Goal: Navigation & Orientation: Find specific page/section

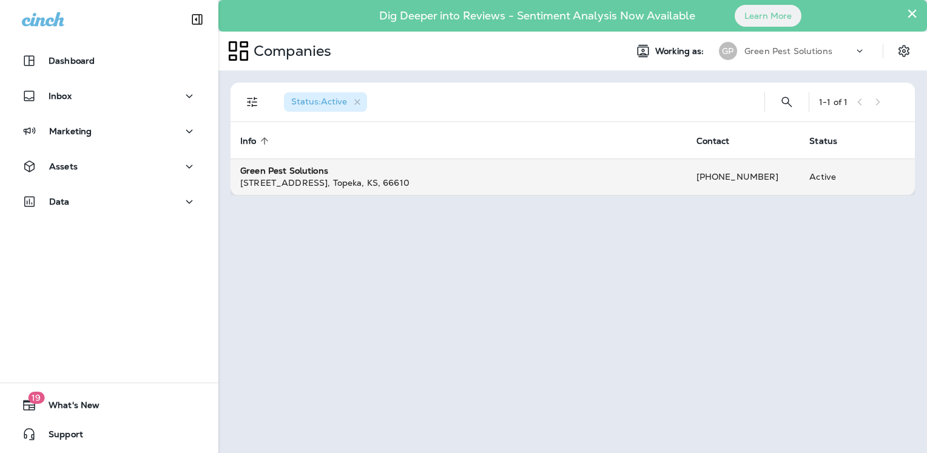
click at [320, 178] on div "[STREET_ADDRESS][PERSON_NAME]" at bounding box center [458, 183] width 437 height 12
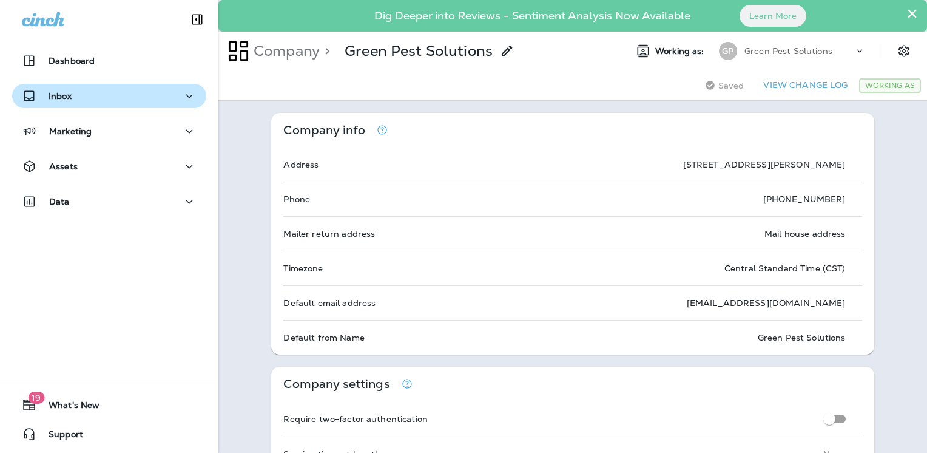
click at [36, 98] on div "Inbox" at bounding box center [47, 96] width 50 height 15
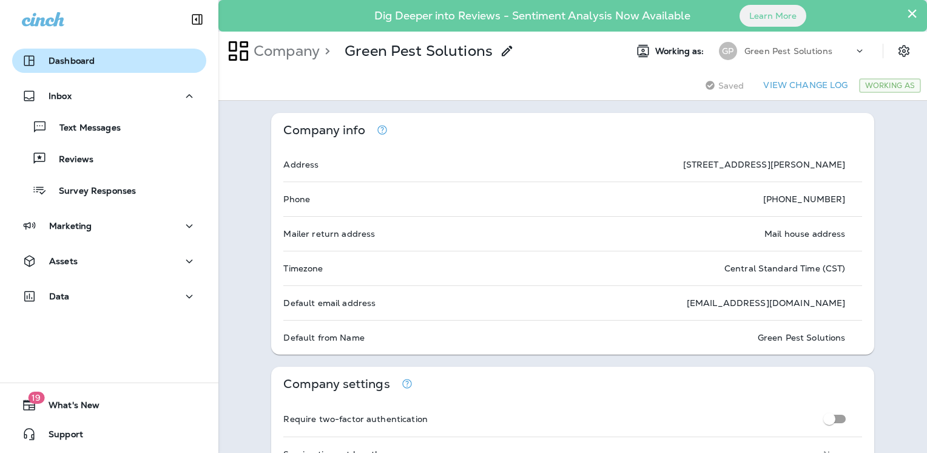
click at [50, 62] on p "Dashboard" at bounding box center [72, 61] width 46 height 10
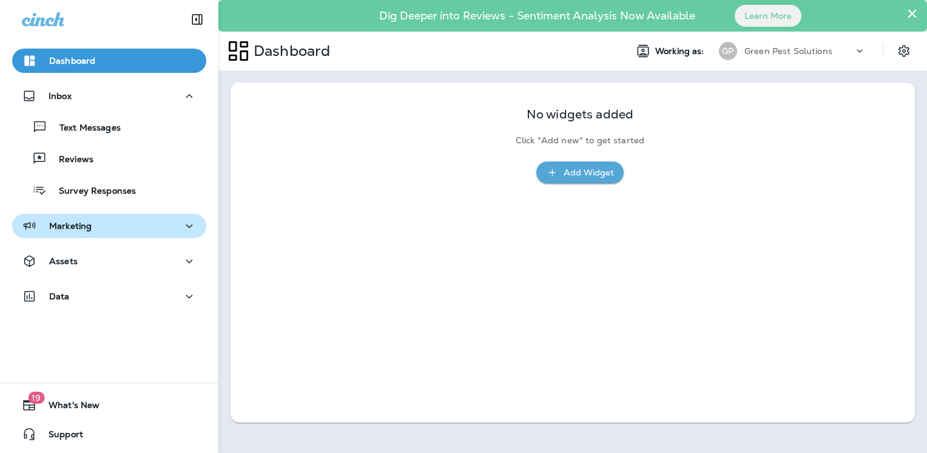
click at [183, 225] on icon "button" at bounding box center [189, 225] width 15 height 15
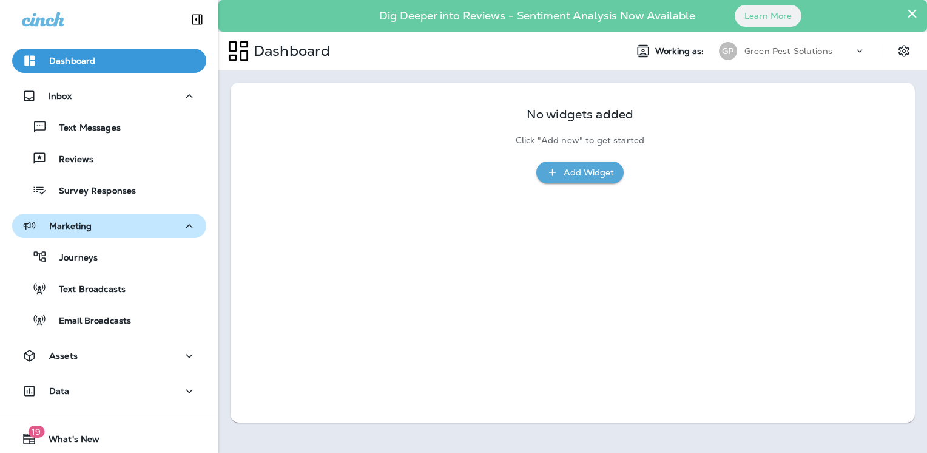
scroll to position [33, 0]
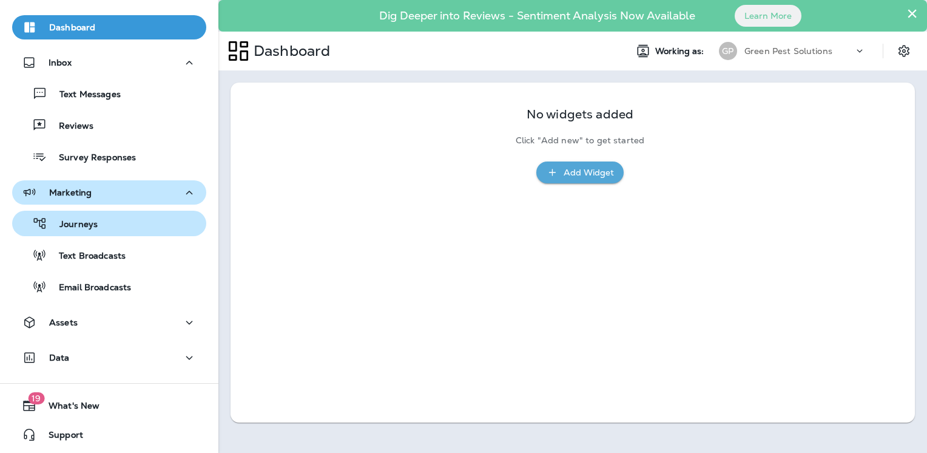
click at [56, 223] on p "Journeys" at bounding box center [72, 225] width 50 height 12
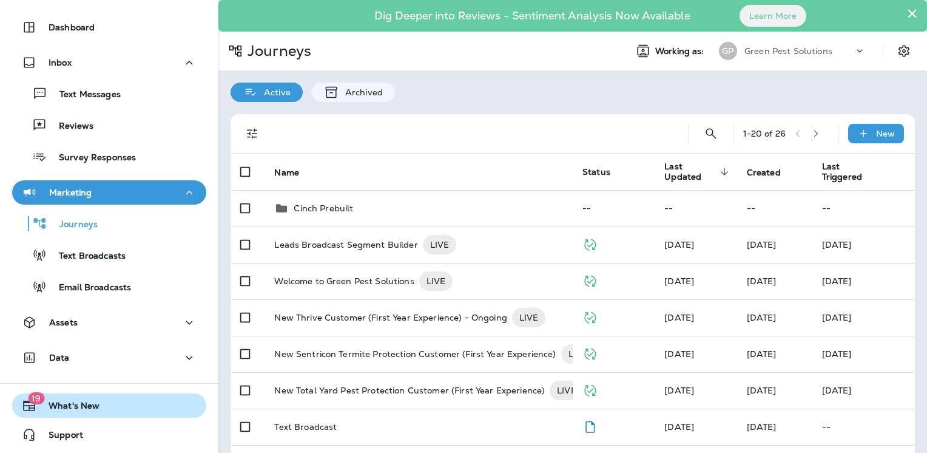
click at [62, 408] on span "What's New" at bounding box center [67, 408] width 63 height 15
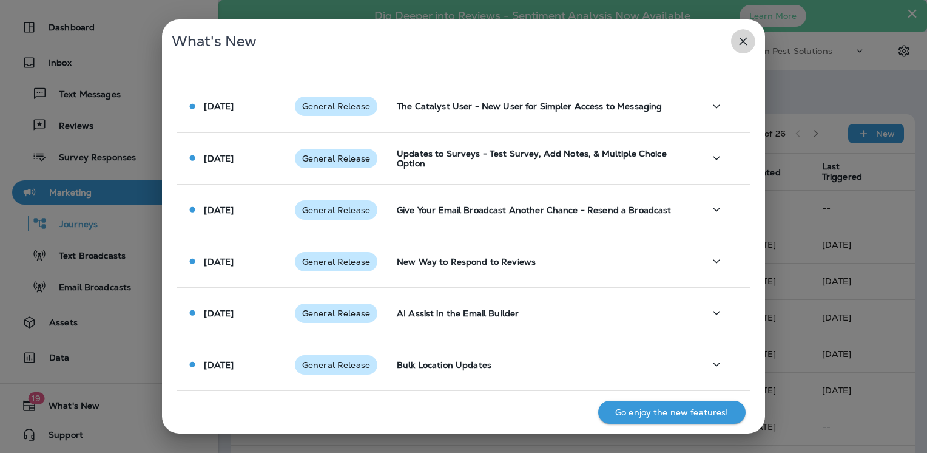
click at [738, 41] on icon "button" at bounding box center [743, 41] width 15 height 15
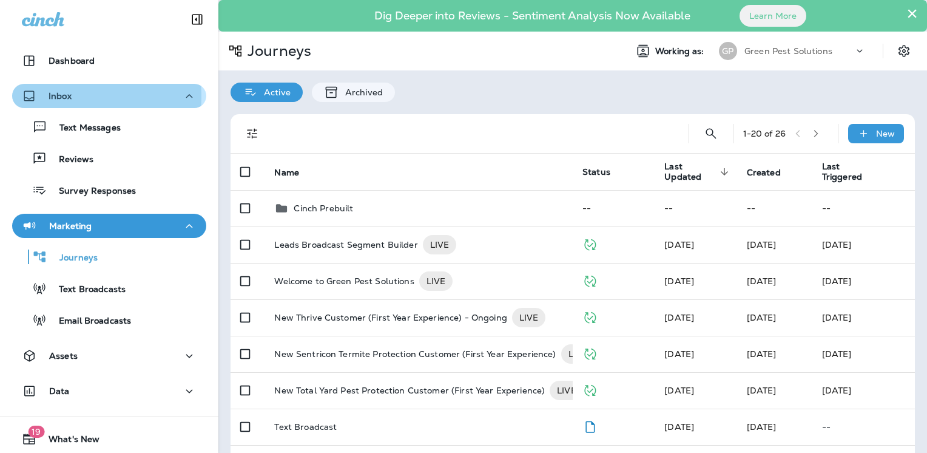
click at [45, 96] on div "Inbox" at bounding box center [47, 96] width 50 height 15
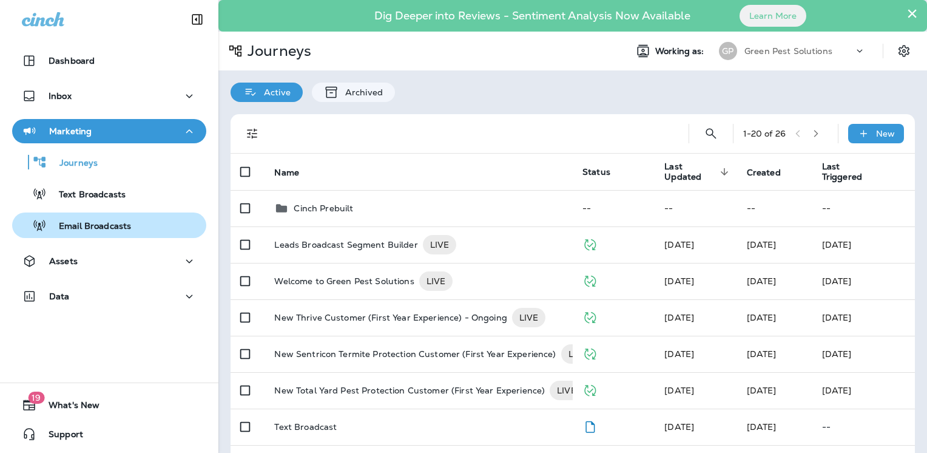
click at [87, 214] on button "Email Broadcasts" at bounding box center [109, 224] width 194 height 25
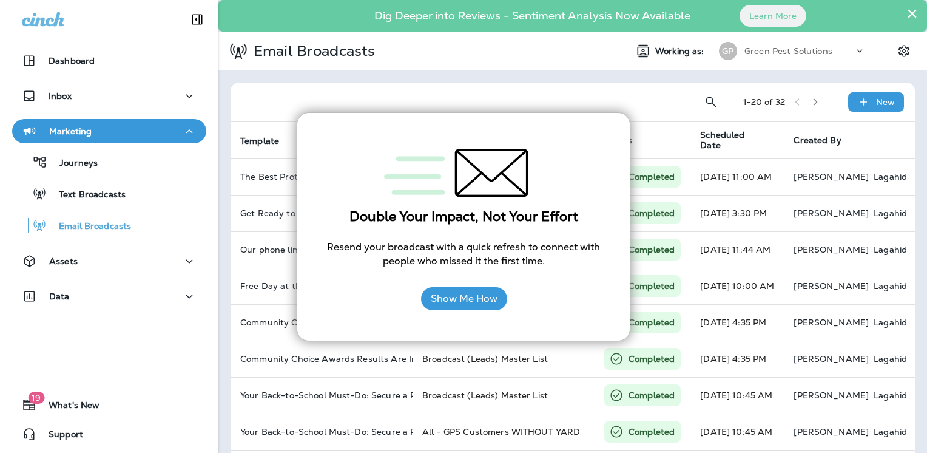
click at [602, 132] on div "Double Your Impact, Not Your Effort Resend your broadcast with a quick refresh …" at bounding box center [464, 226] width 334 height 229
click at [543, 93] on div at bounding box center [459, 102] width 439 height 39
click at [445, 302] on button "Show Me How" at bounding box center [464, 298] width 86 height 23
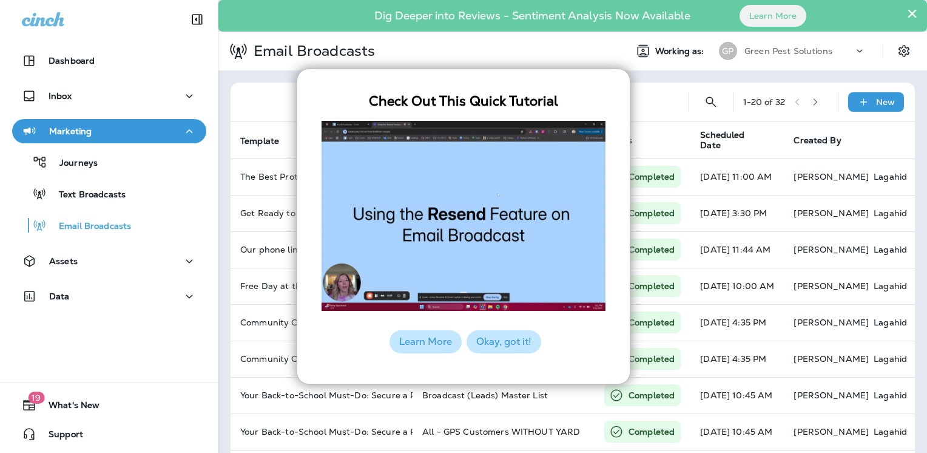
click at [498, 343] on button "Okay, got it!" at bounding box center [504, 341] width 75 height 23
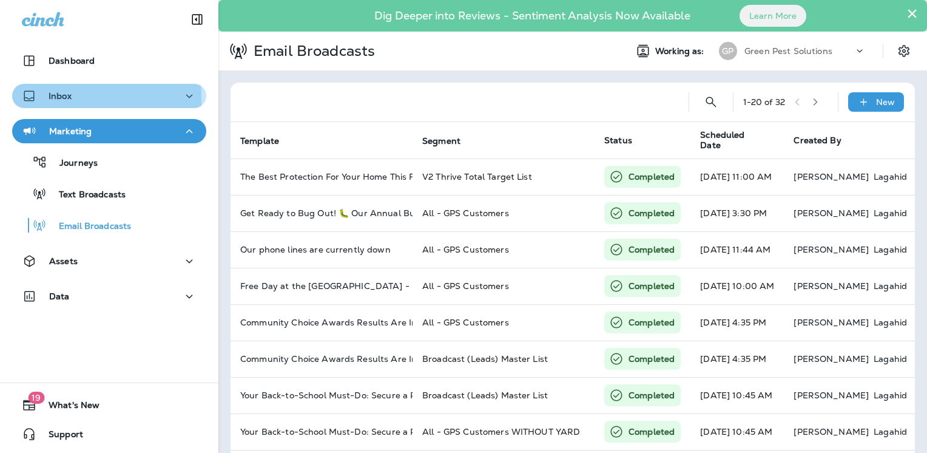
click at [59, 97] on p "Inbox" at bounding box center [60, 96] width 23 height 10
